Goal: Task Accomplishment & Management: Manage account settings

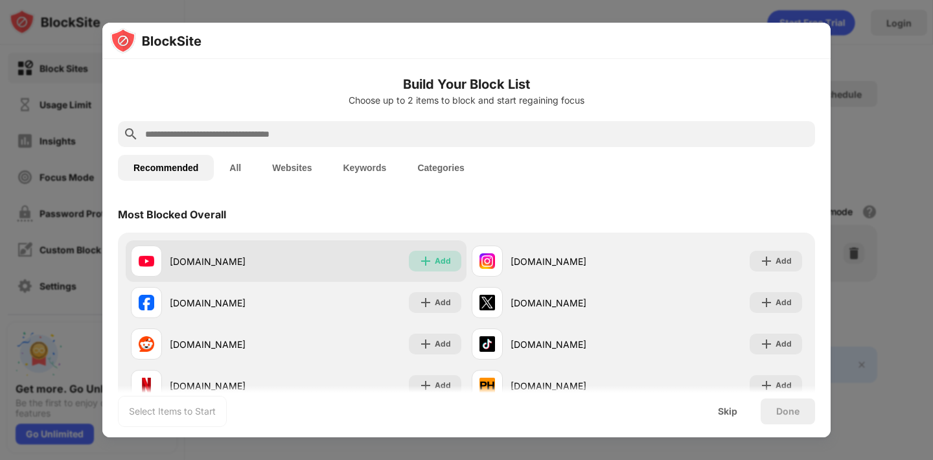
click at [439, 257] on div "Add" at bounding box center [443, 261] width 16 height 13
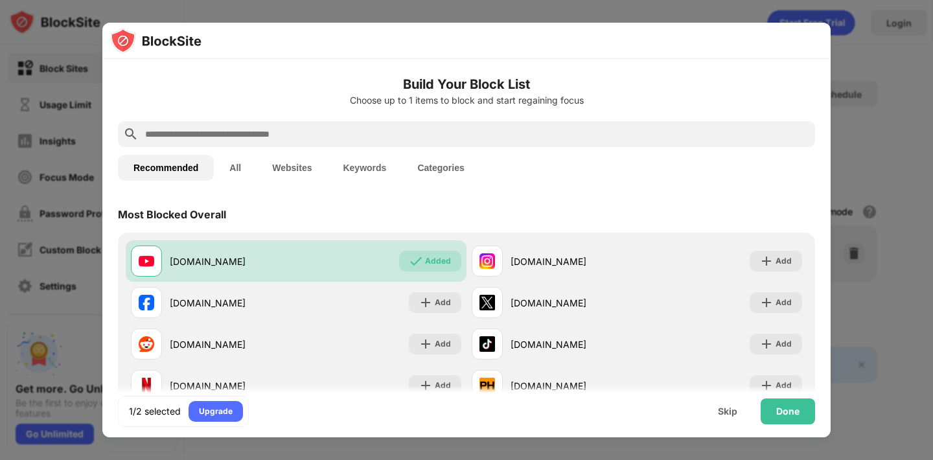
scroll to position [80, 0]
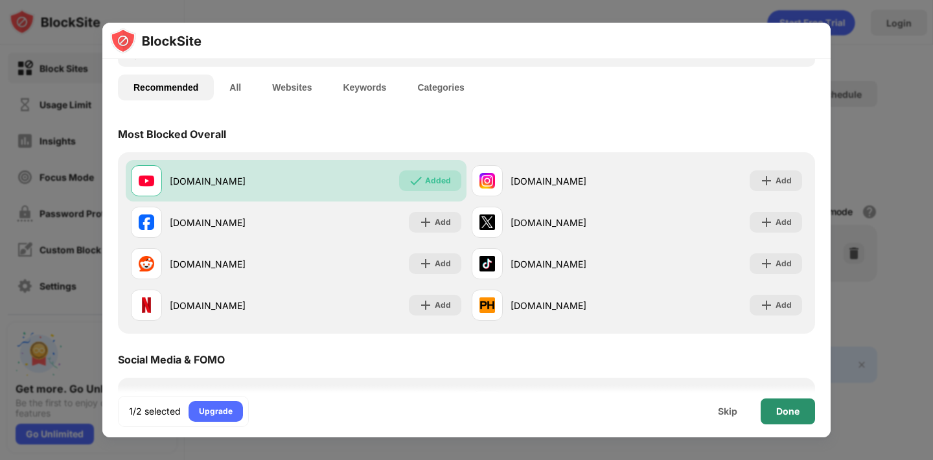
click at [785, 410] on div "Done" at bounding box center [787, 411] width 23 height 10
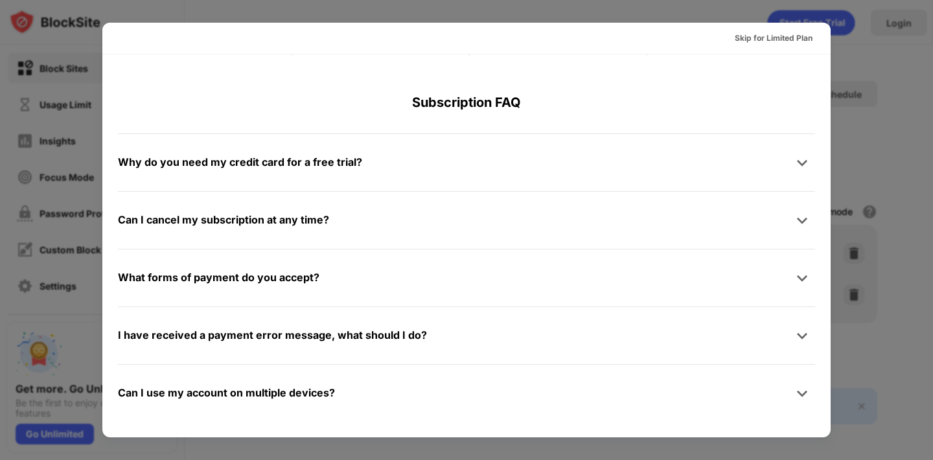
scroll to position [0, 0]
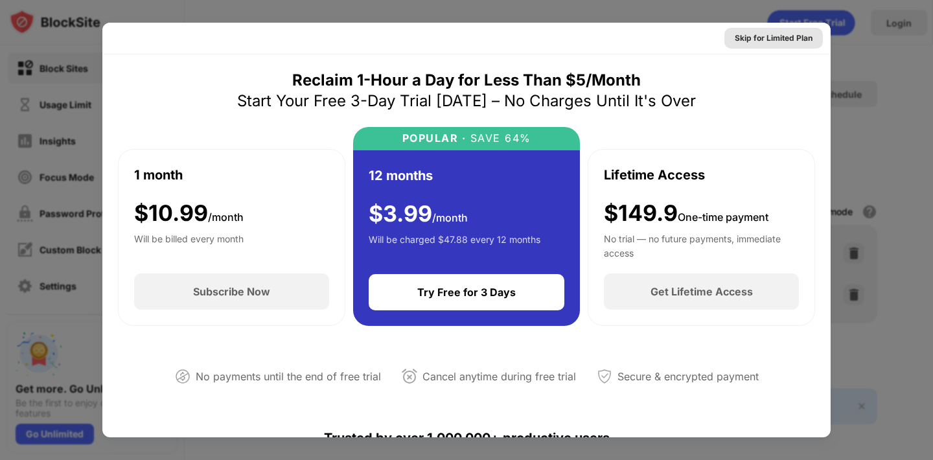
click at [800, 46] on div "Skip for Limited Plan" at bounding box center [773, 38] width 98 height 21
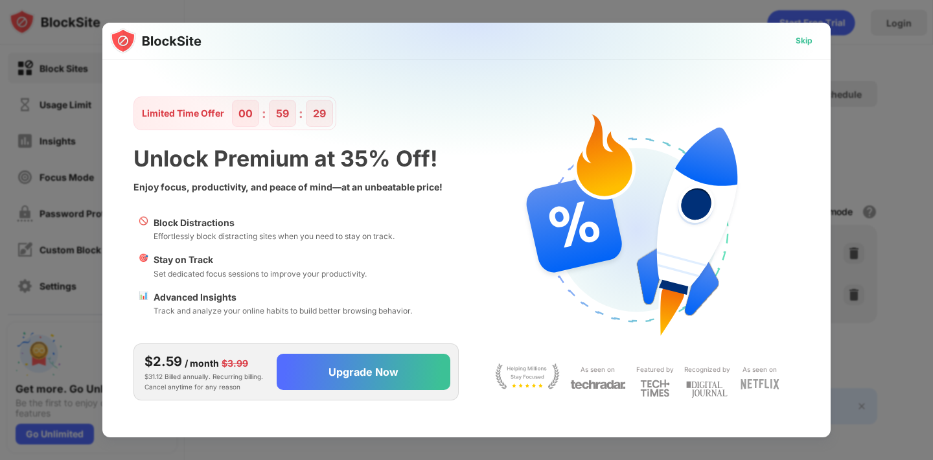
click at [803, 38] on div "Skip" at bounding box center [803, 40] width 17 height 13
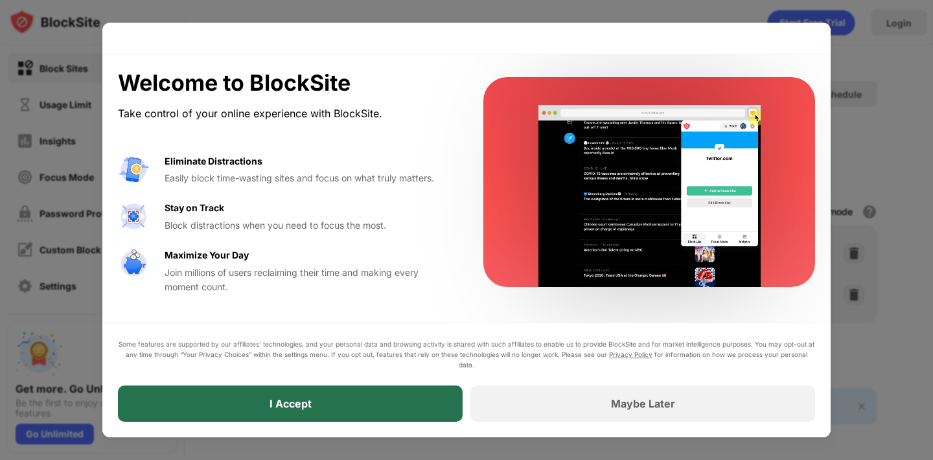
click at [388, 394] on div "I Accept" at bounding box center [290, 403] width 345 height 36
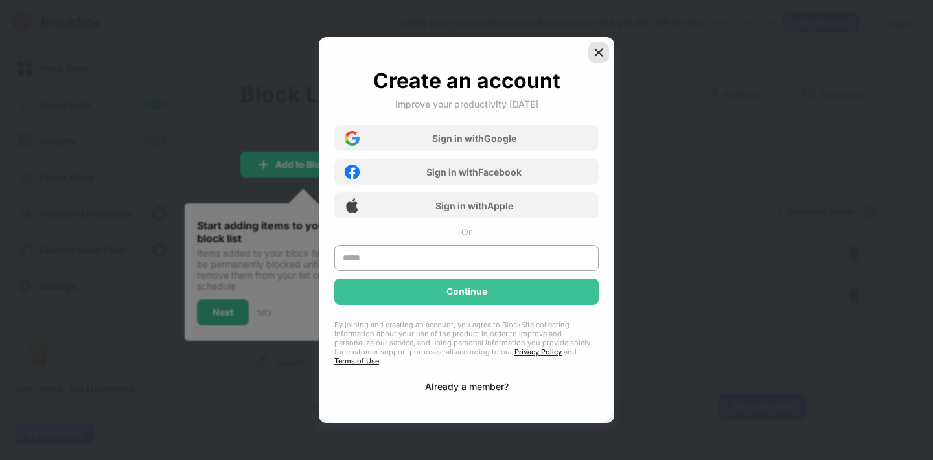
click at [601, 59] on img at bounding box center [598, 52] width 13 height 13
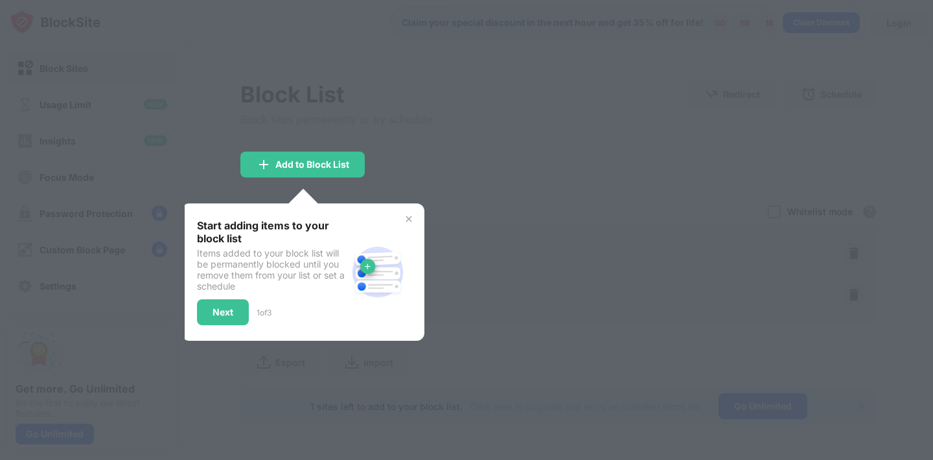
click at [408, 223] on img at bounding box center [409, 219] width 10 height 10
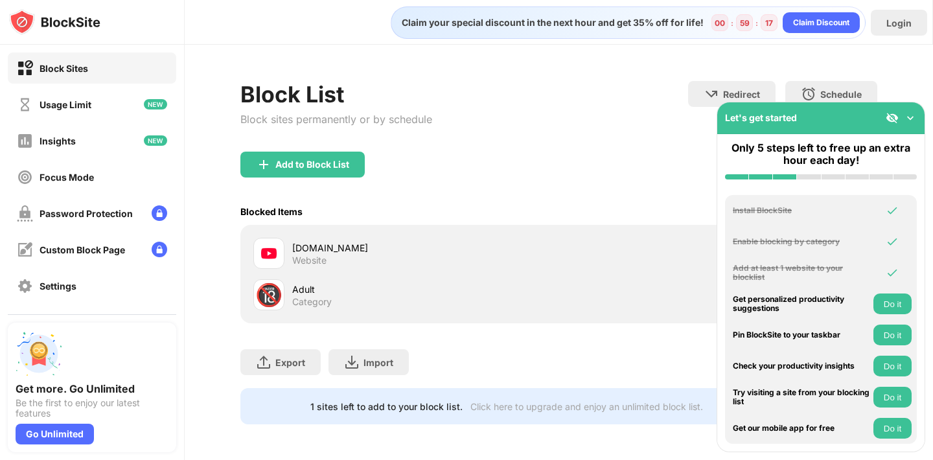
scroll to position [1, 0]
click at [911, 121] on img at bounding box center [910, 117] width 13 height 13
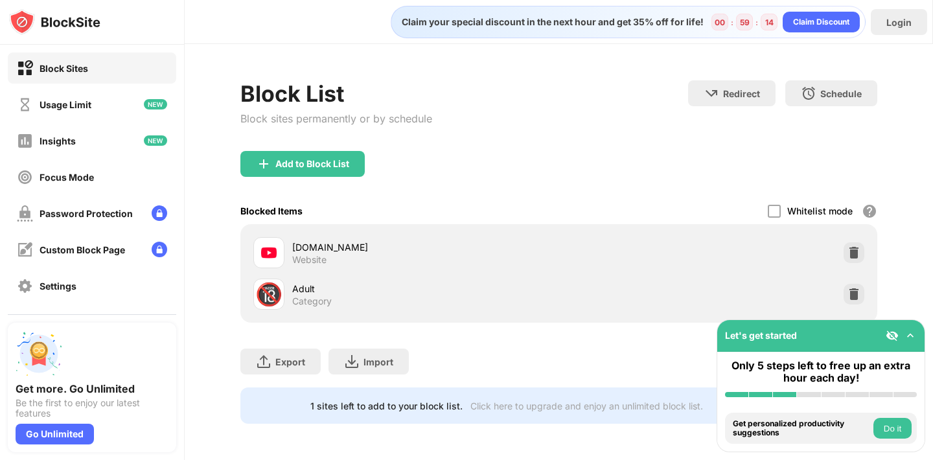
click at [921, 271] on div "Block List Block sites permanently or by schedule Redirect Choose a site to be …" at bounding box center [559, 252] width 748 height 416
